Goal: Navigation & Orientation: Find specific page/section

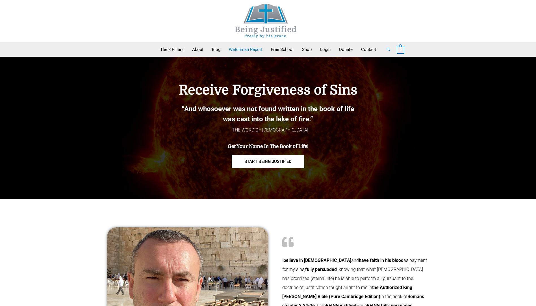
click at [239, 48] on link "Watchman Report" at bounding box center [246, 49] width 42 height 14
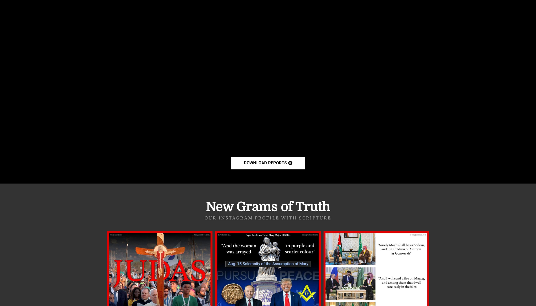
scroll to position [1669, 0]
